Goal: Entertainment & Leisure: Consume media (video, audio)

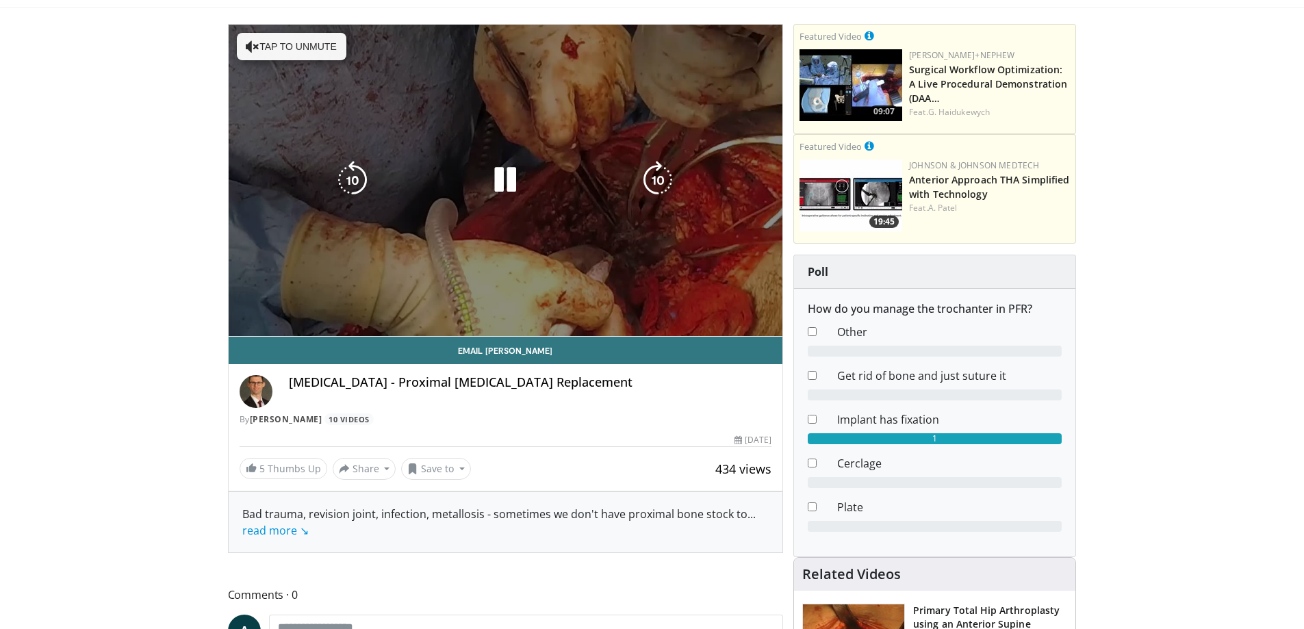
scroll to position [68, 0]
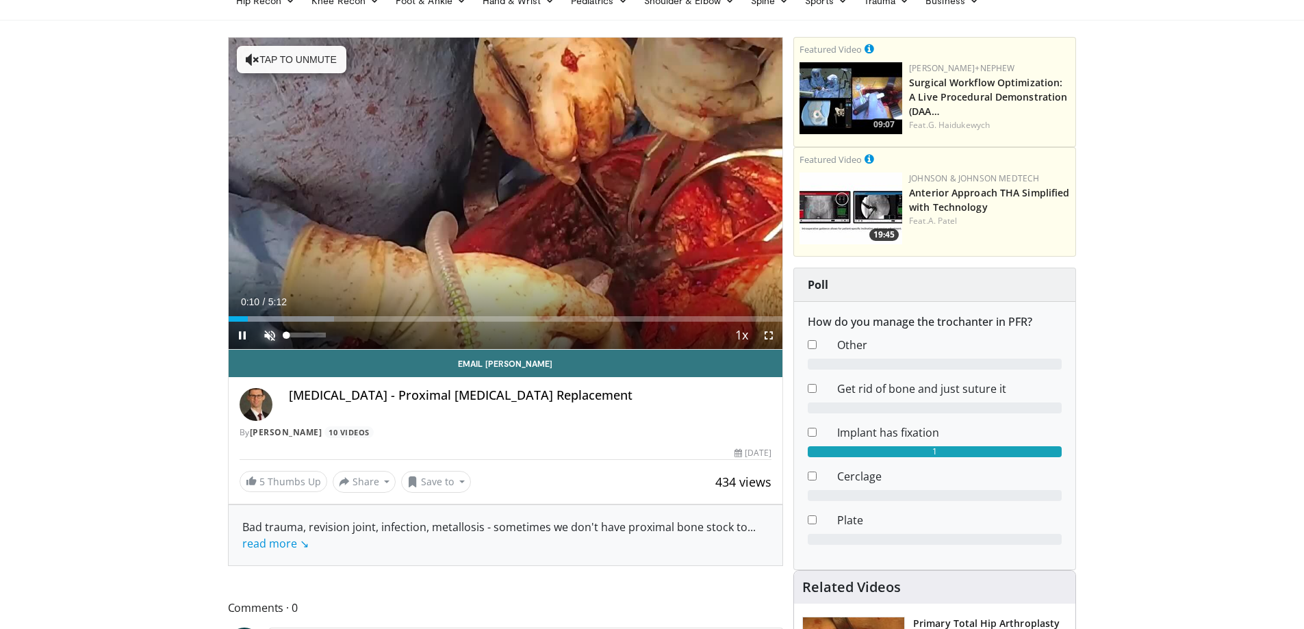
click at [270, 334] on span "Video Player" at bounding box center [269, 335] width 27 height 27
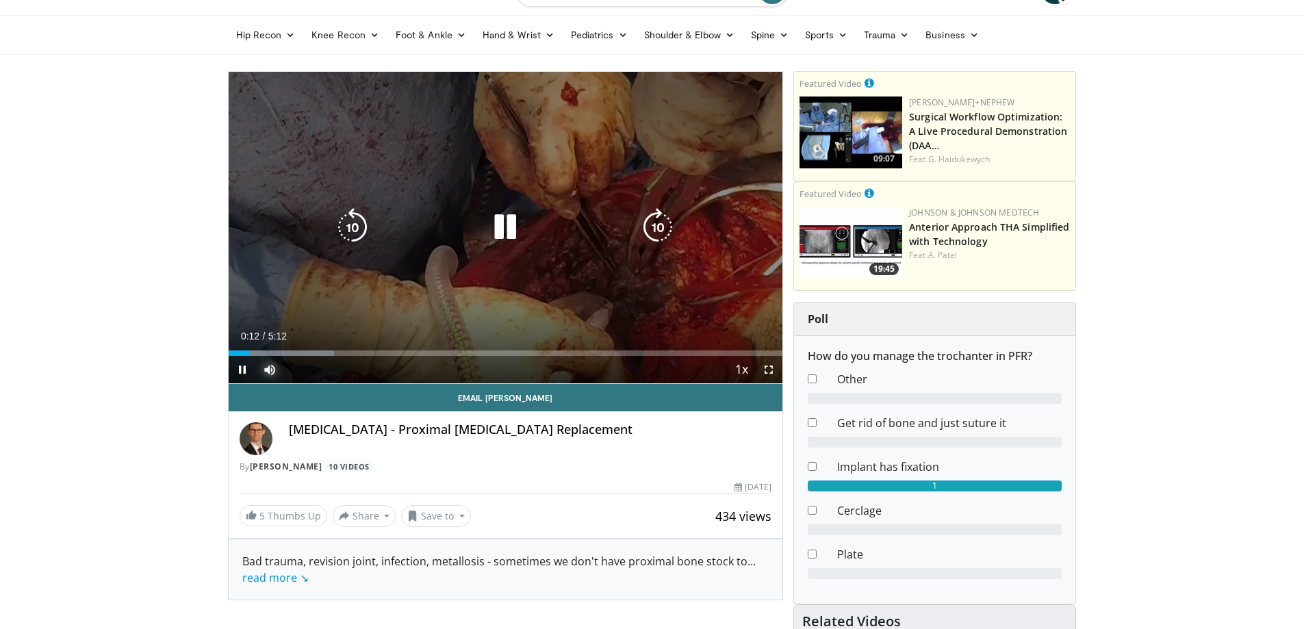
scroll to position [0, 0]
